Goal: Find specific page/section: Find specific page/section

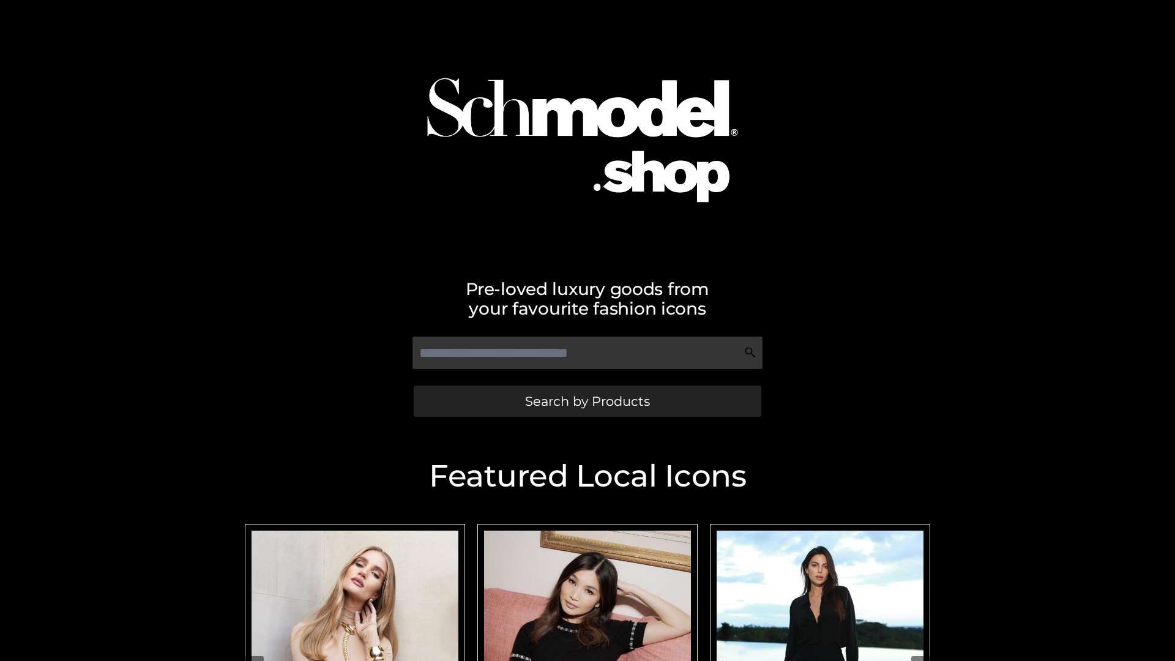
click at [587, 401] on span "Search by Products" at bounding box center [587, 401] width 125 height 13
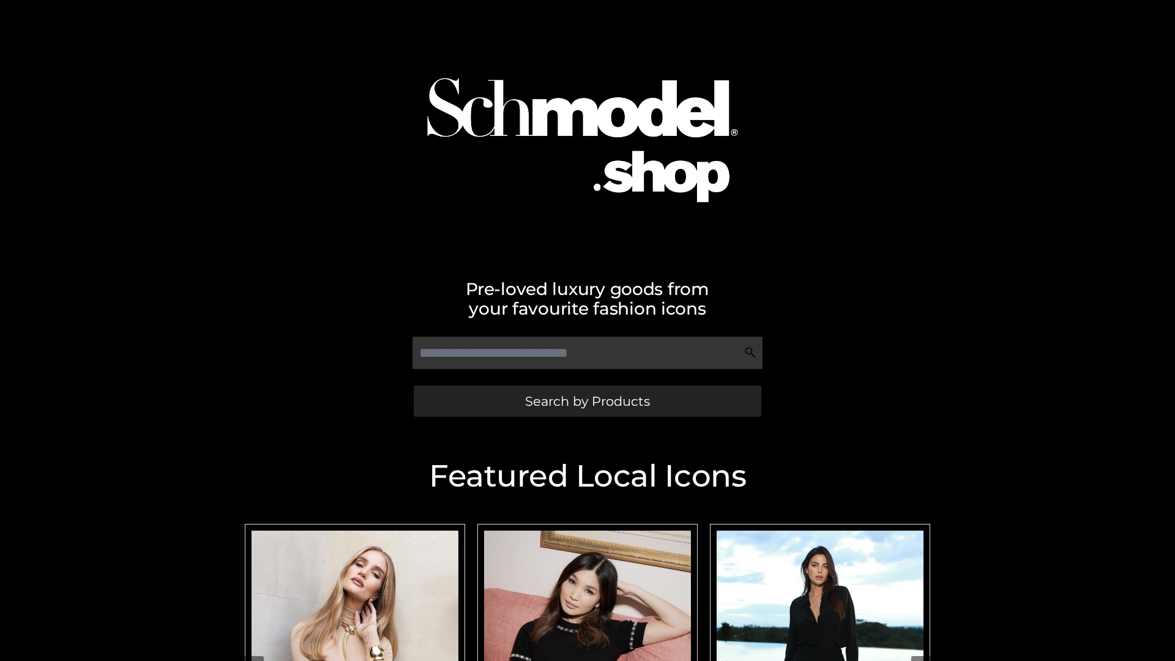
click at [587, 401] on span "Search by Products" at bounding box center [587, 401] width 125 height 13
